Goal: Task Accomplishment & Management: Manage account settings

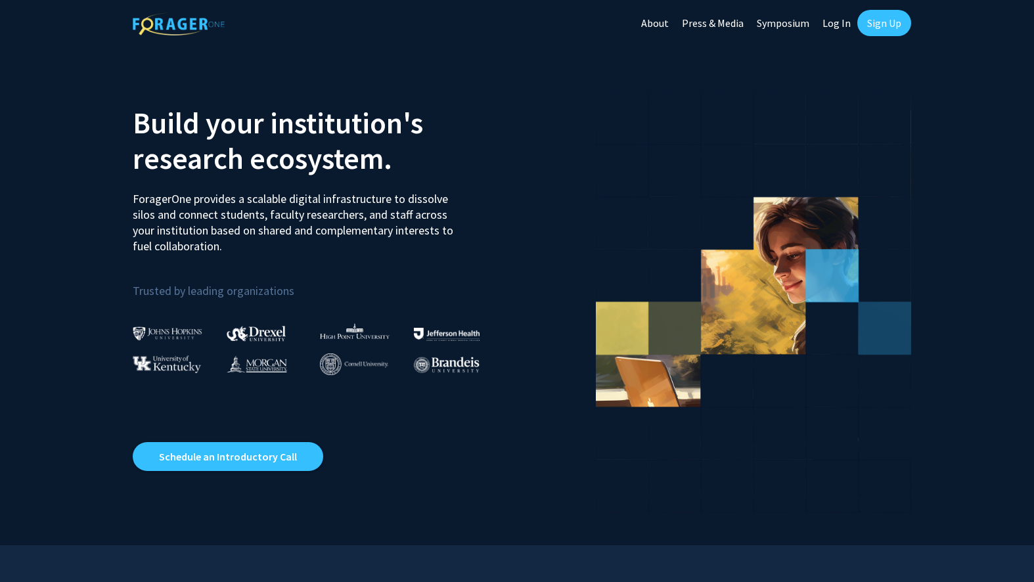
click at [877, 26] on link "Sign Up" at bounding box center [885, 23] width 54 height 26
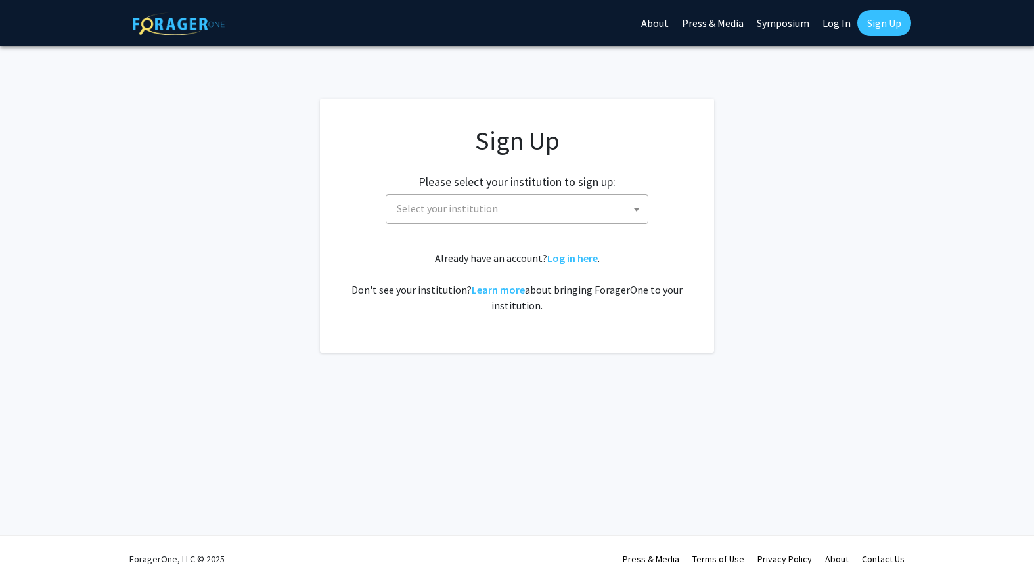
click at [489, 210] on span "Select your institution" at bounding box center [447, 208] width 101 height 13
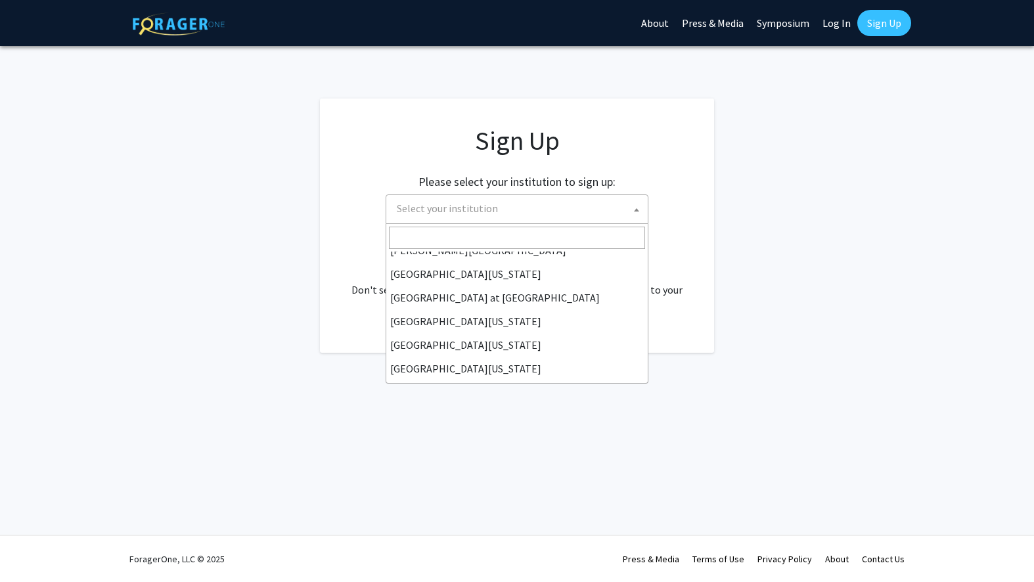
scroll to position [460, 0]
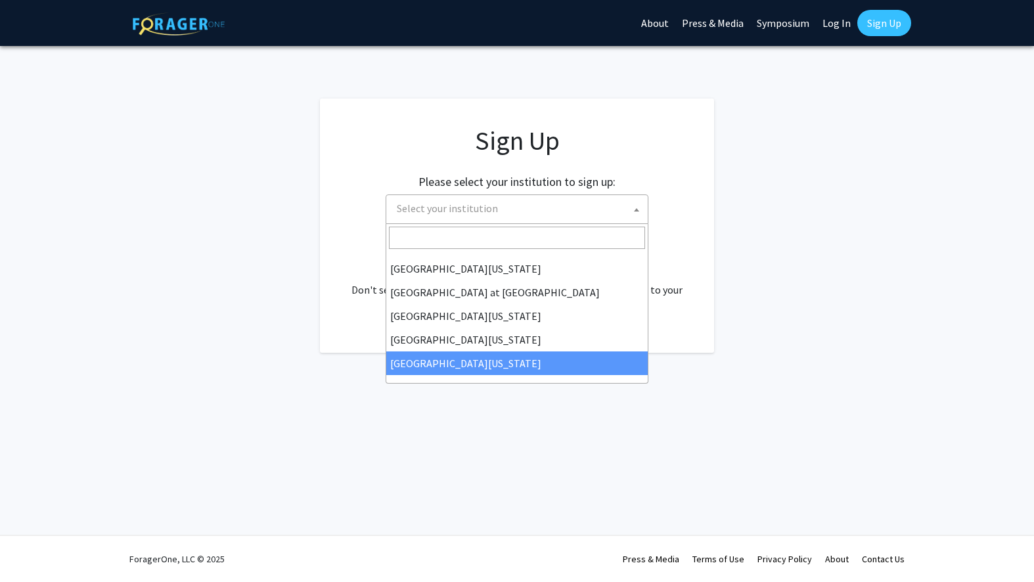
select select "33"
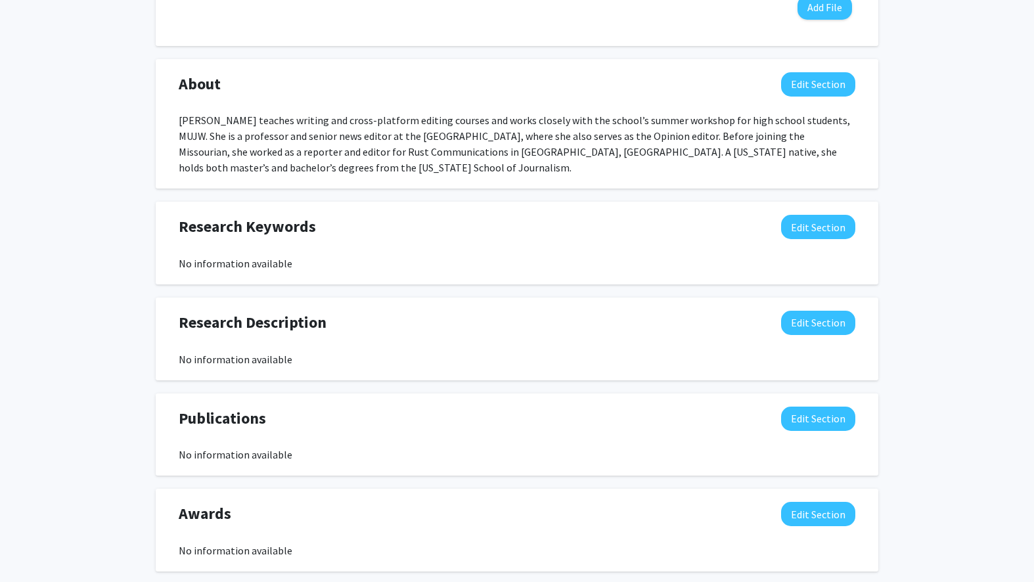
scroll to position [620, 0]
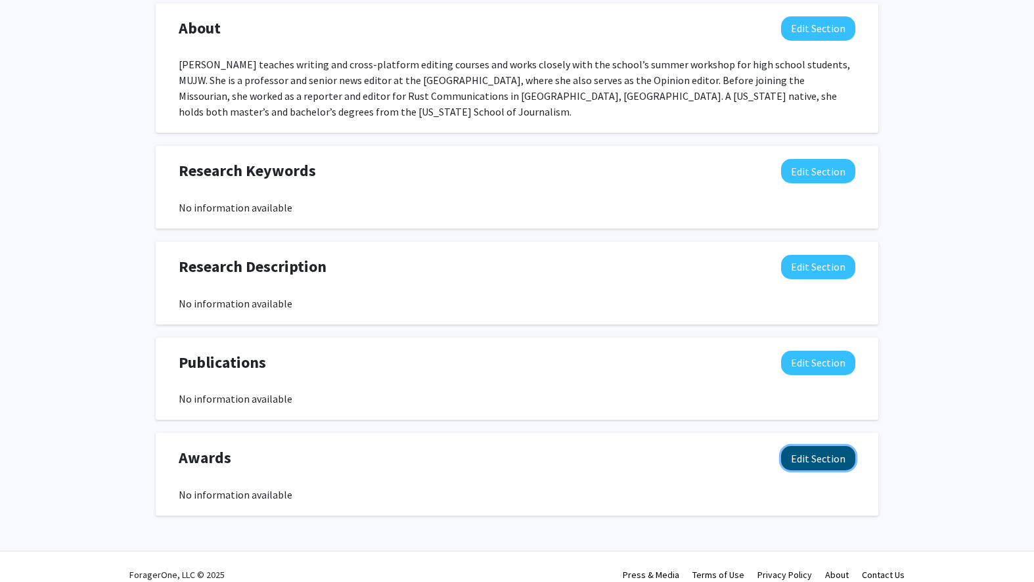
click at [822, 446] on button "Edit Section" at bounding box center [818, 458] width 74 height 24
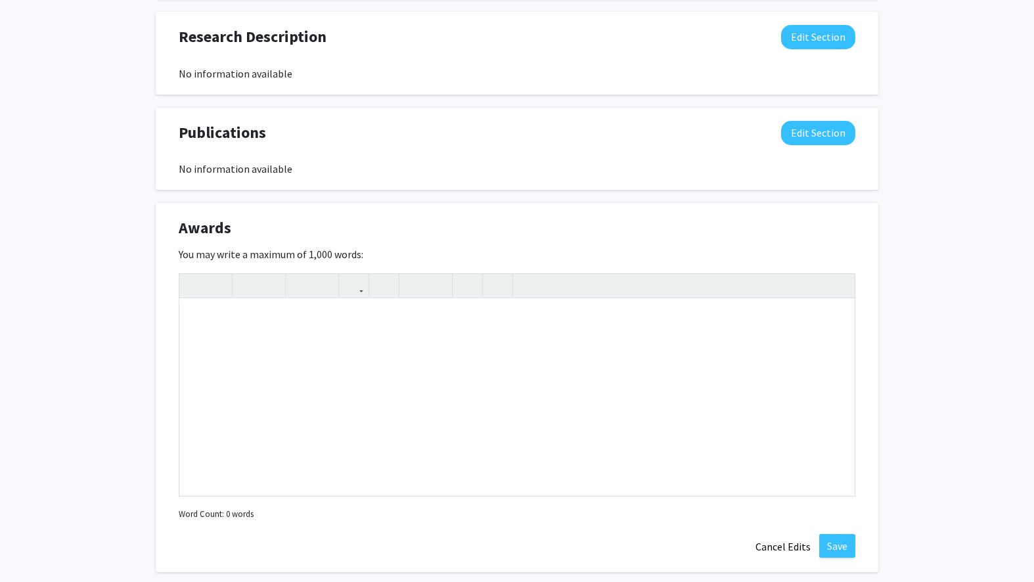
scroll to position [907, 0]
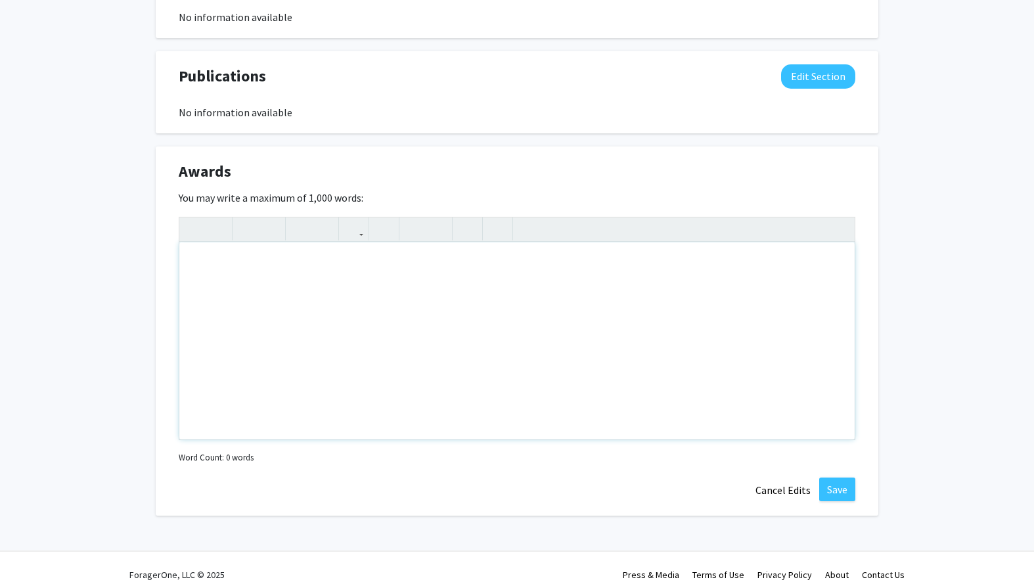
click at [341, 275] on div "Note to users with screen readers: Please deactivate our accessibility plugin f…" at bounding box center [517, 341] width 676 height 197
click at [231, 248] on div "O.O. [PERSON_NAME]" at bounding box center [517, 341] width 676 height 197
click at [267, 250] on div "O.O. [PERSON_NAME]" at bounding box center [517, 341] width 676 height 197
type textarea "O.O. [PERSON_NAME] Professorship for Teaching Excellence, [US_STATE] School of …"
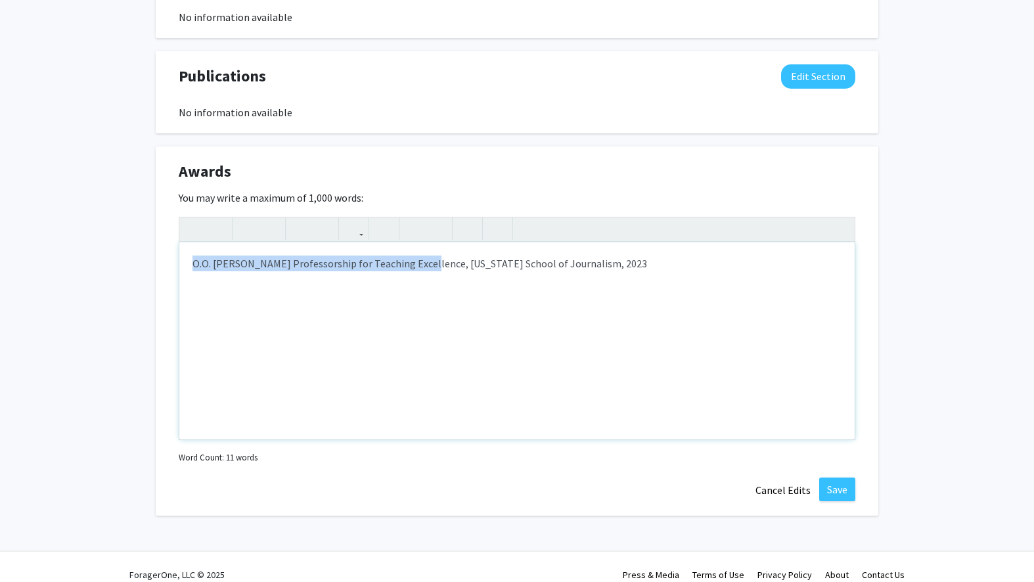
drag, startPoint x: 192, startPoint y: 248, endPoint x: 416, endPoint y: 240, distance: 224.2
click at [416, 243] on div "O.O. [PERSON_NAME] Professorship for Teaching Excellence, [US_STATE] School of …" at bounding box center [517, 341] width 676 height 197
click at [355, 218] on icon "button" at bounding box center [353, 229] width 11 height 22
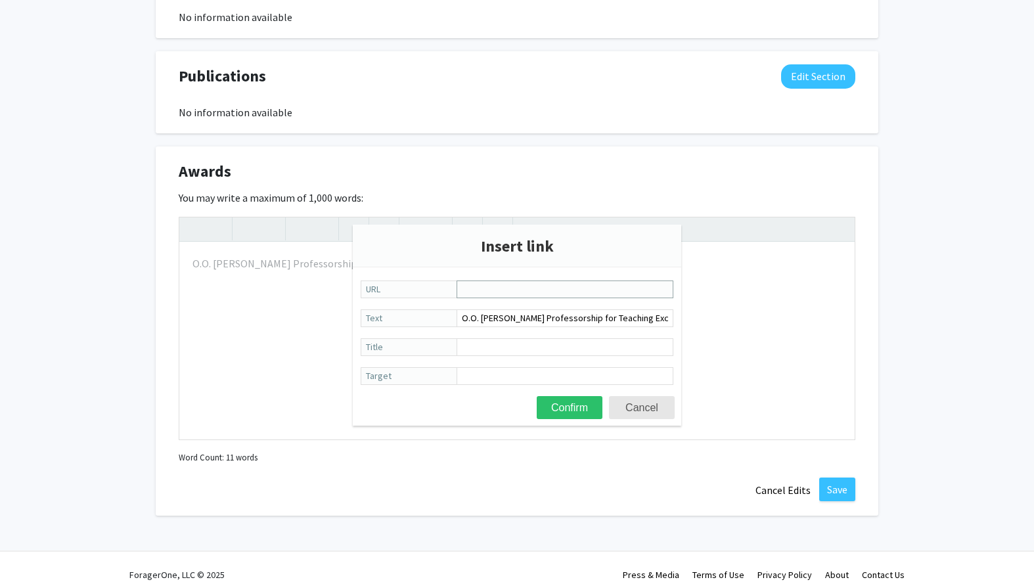
paste input "[URL][DOMAIN_NAME][US_STATE][PERSON_NAME][PERSON_NAME][PERSON_NAME][PERSON_NAME…"
type input "[URL][DOMAIN_NAME][US_STATE][PERSON_NAME][PERSON_NAME][PERSON_NAME][PERSON_NAME…"
click at [576, 409] on button "Confirm" at bounding box center [570, 407] width 66 height 23
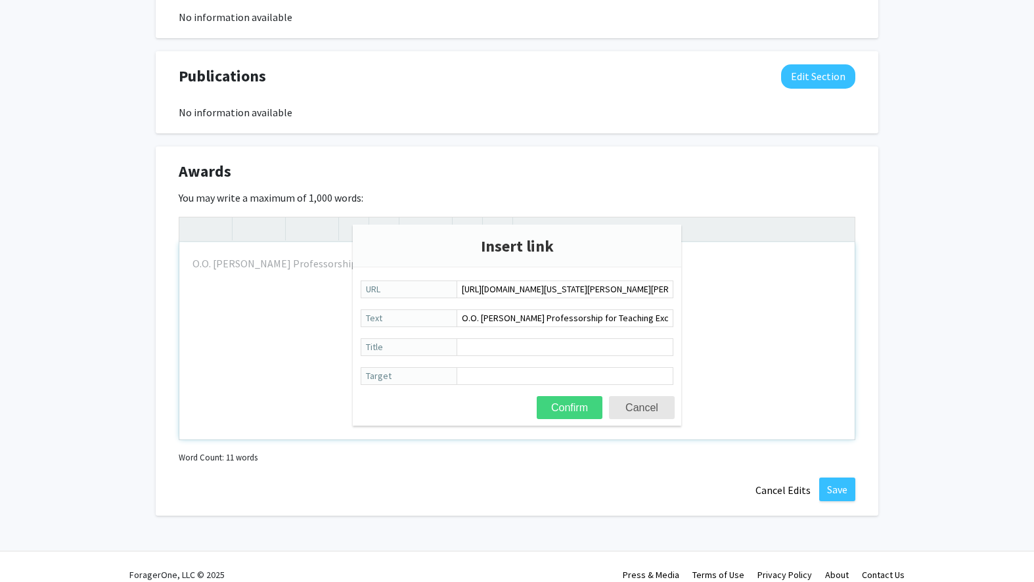
type textarea "<a href="[URL][DOMAIN_NAME][US_STATE][PERSON_NAME][PERSON_NAME][PERSON_NAME][PE…"
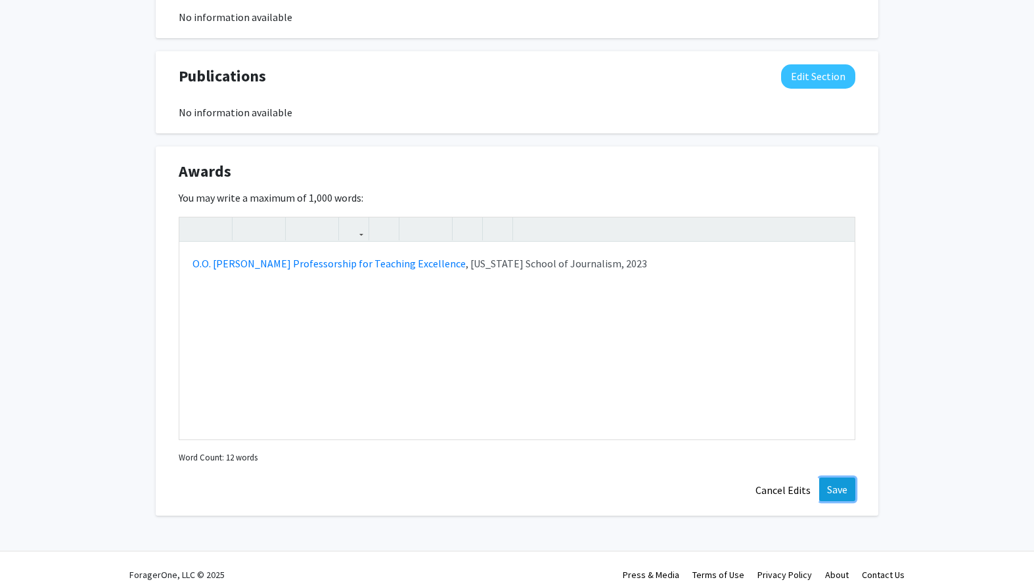
click at [839, 478] on button "Save" at bounding box center [838, 490] width 36 height 24
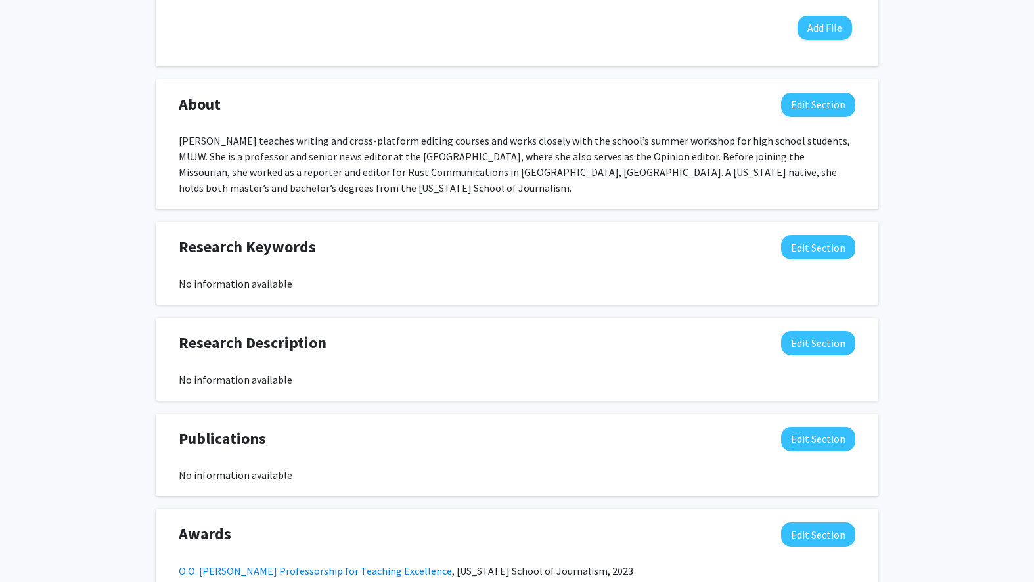
scroll to position [620, 0]
